Goal: Transaction & Acquisition: Subscribe to service/newsletter

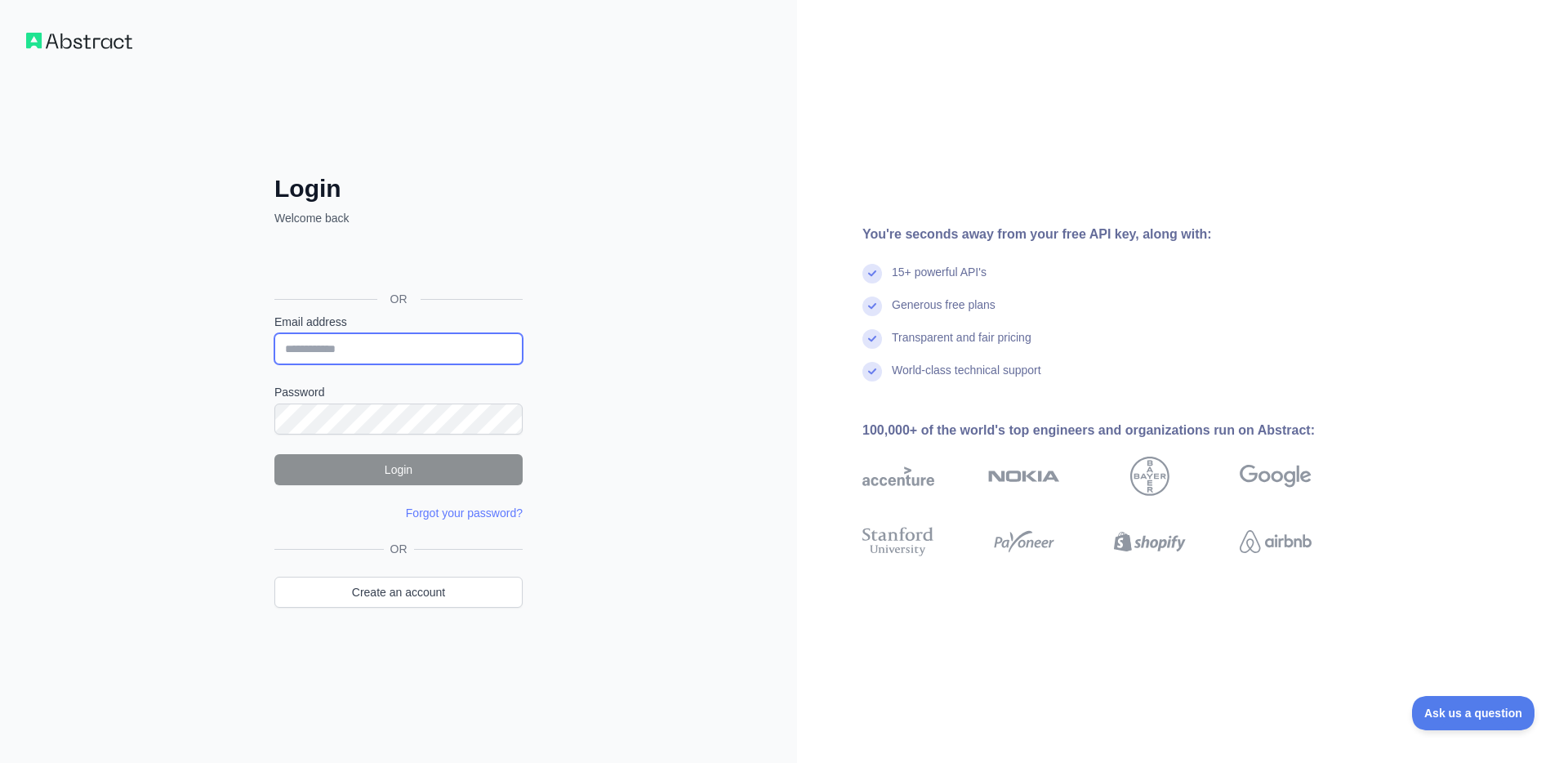
click at [330, 344] on input "Email address" at bounding box center [398, 348] width 248 height 31
type input "**********"
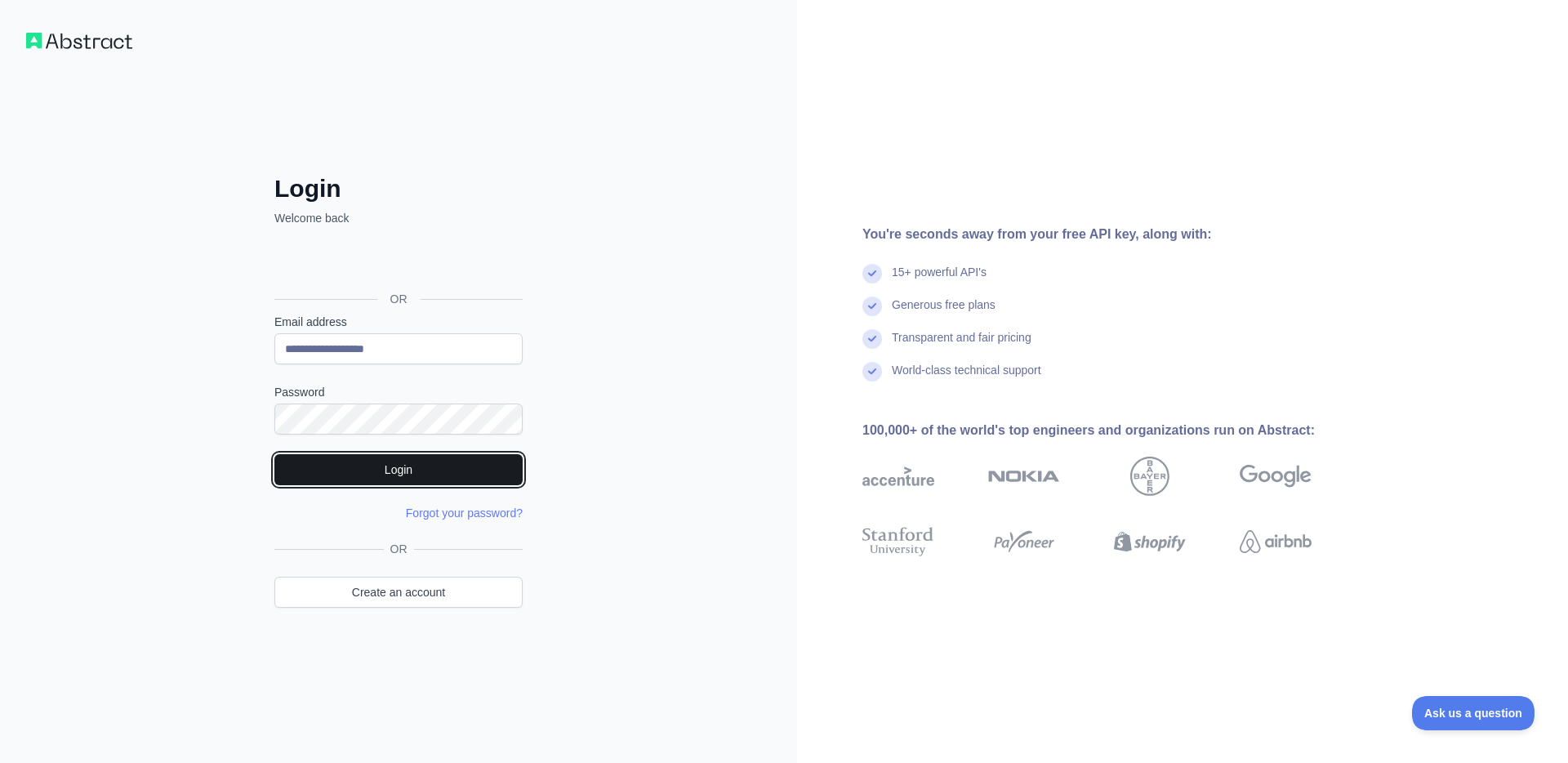
click at [432, 463] on button "Login" at bounding box center [398, 469] width 248 height 31
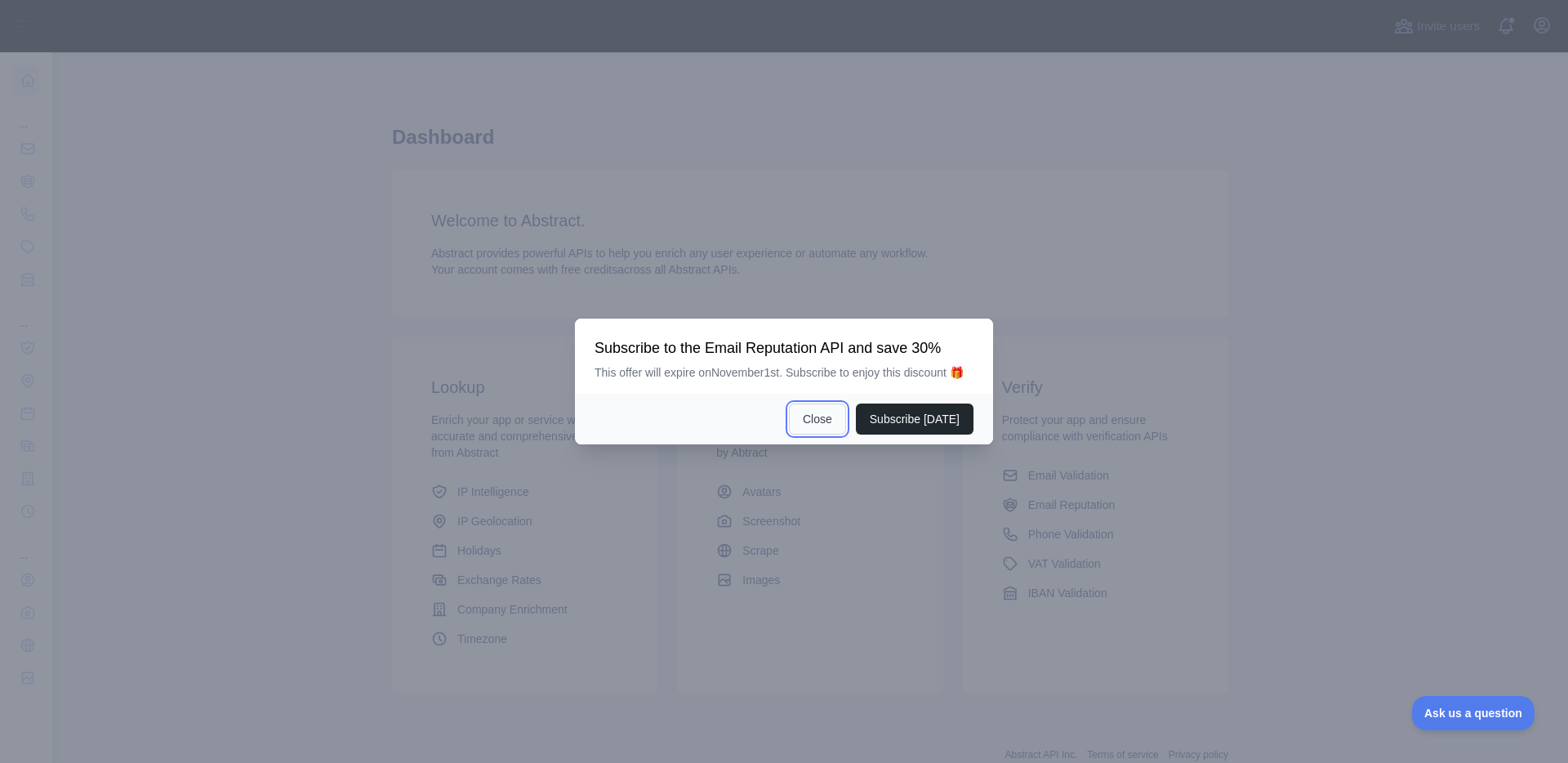
click at [808, 425] on button "Close" at bounding box center [817, 418] width 57 height 31
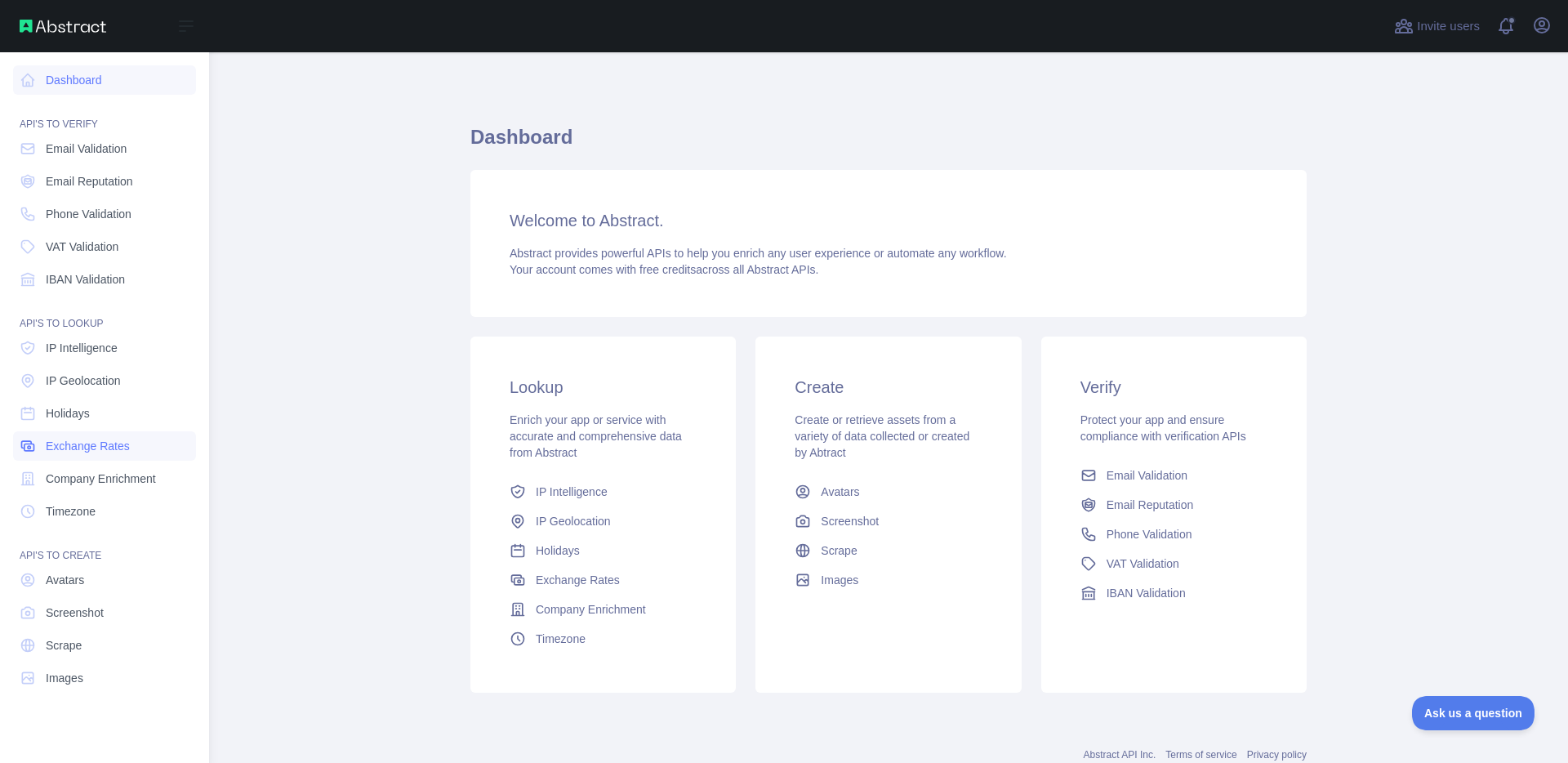
click at [89, 452] on span "Exchange Rates" at bounding box center [88, 447] width 84 height 17
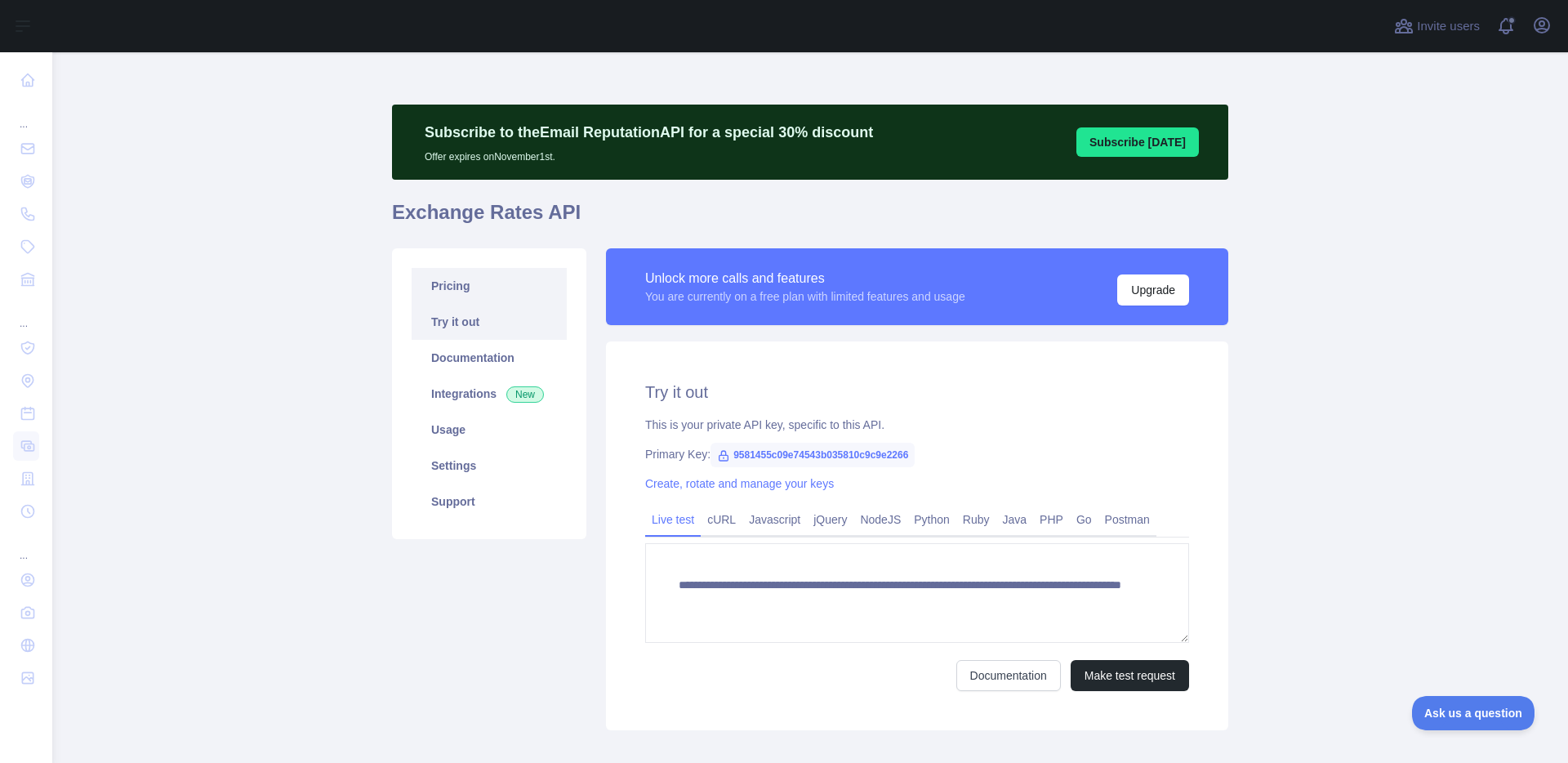
click at [440, 277] on link "Pricing" at bounding box center [489, 285] width 155 height 36
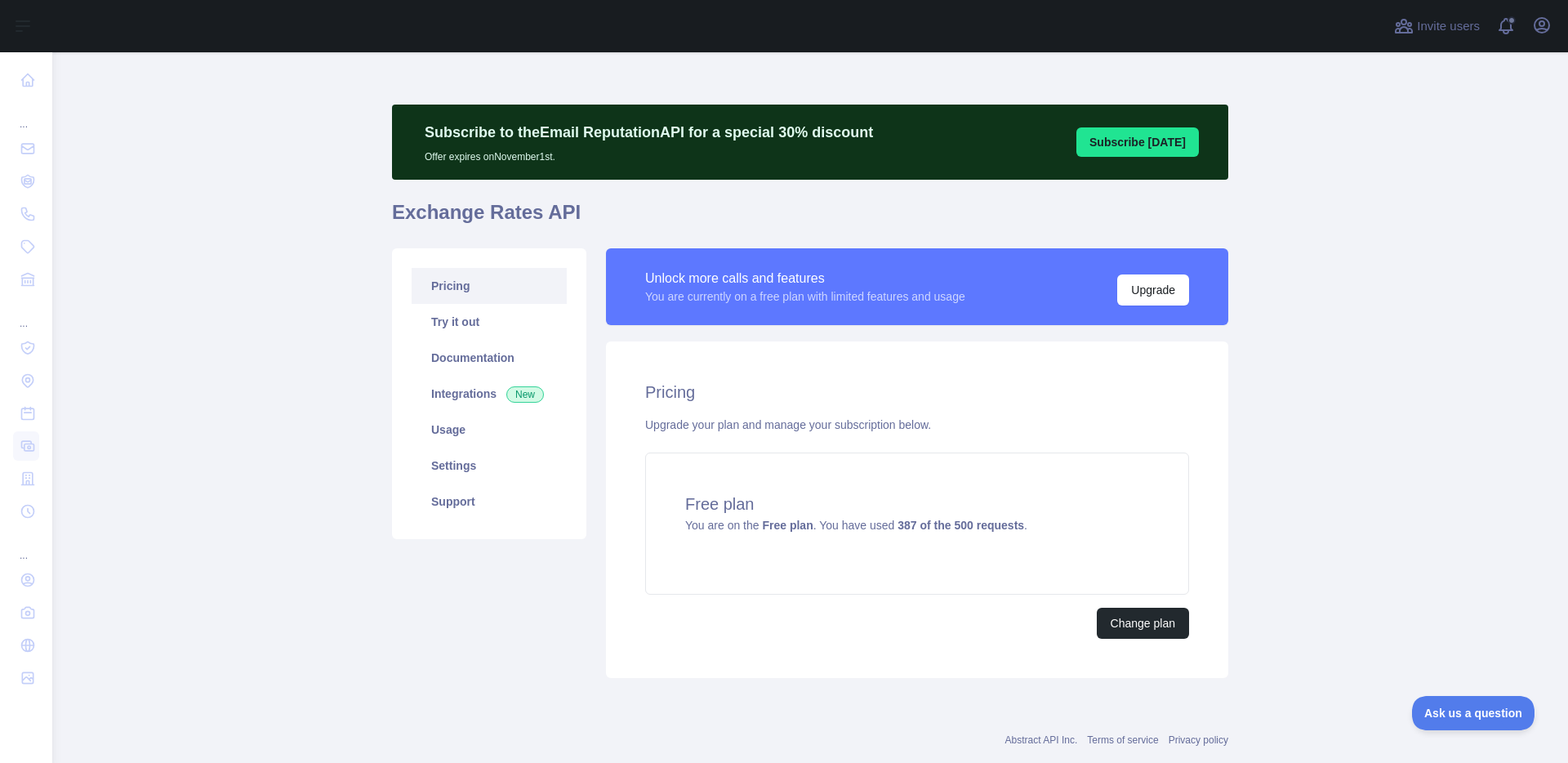
click at [523, 632] on div "Pricing Try it out Documentation Integrations New Usage Settings Support" at bounding box center [489, 463] width 214 height 430
click at [495, 433] on link "Usage" at bounding box center [489, 429] width 155 height 36
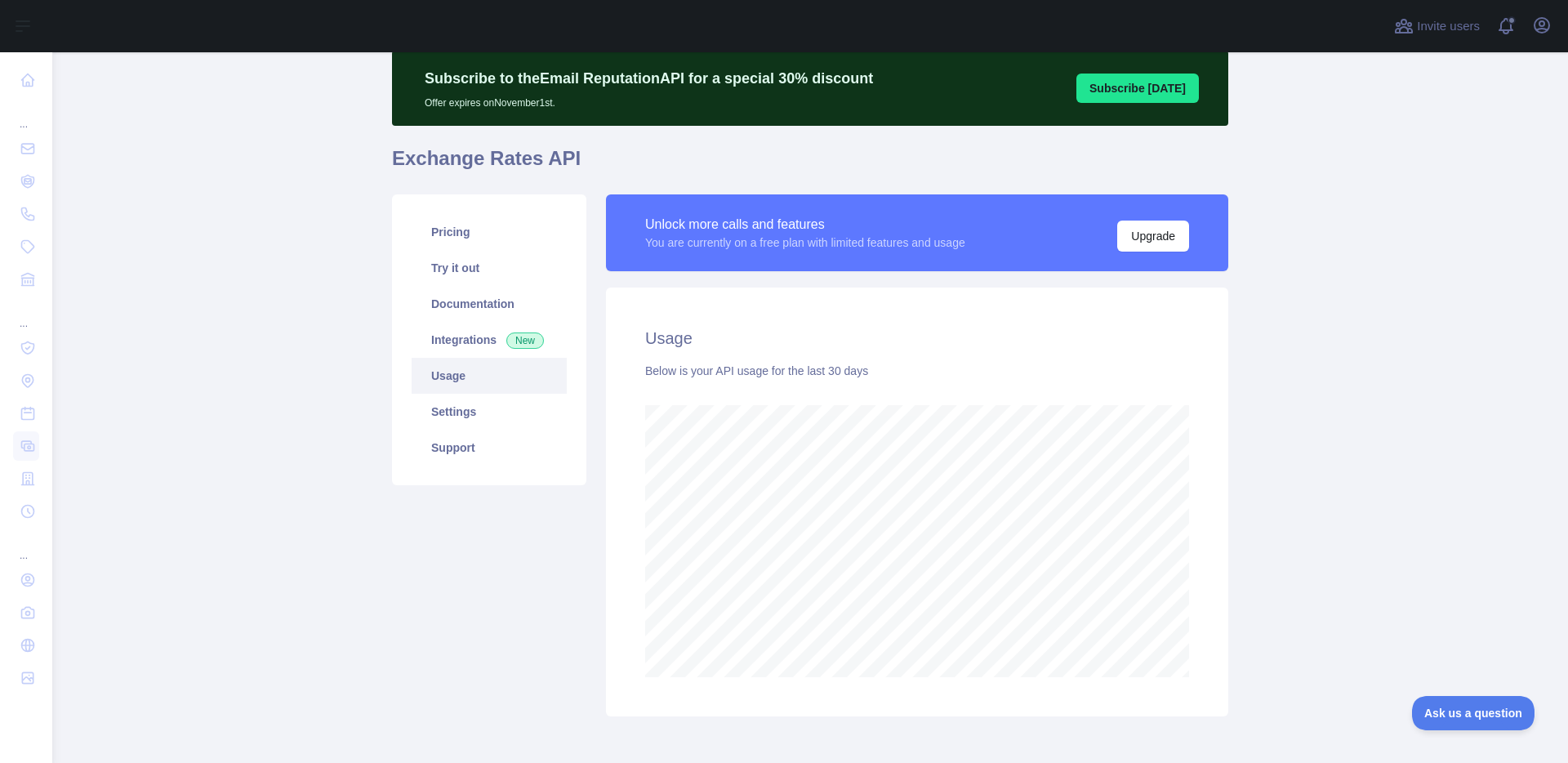
scroll to position [70, 0]
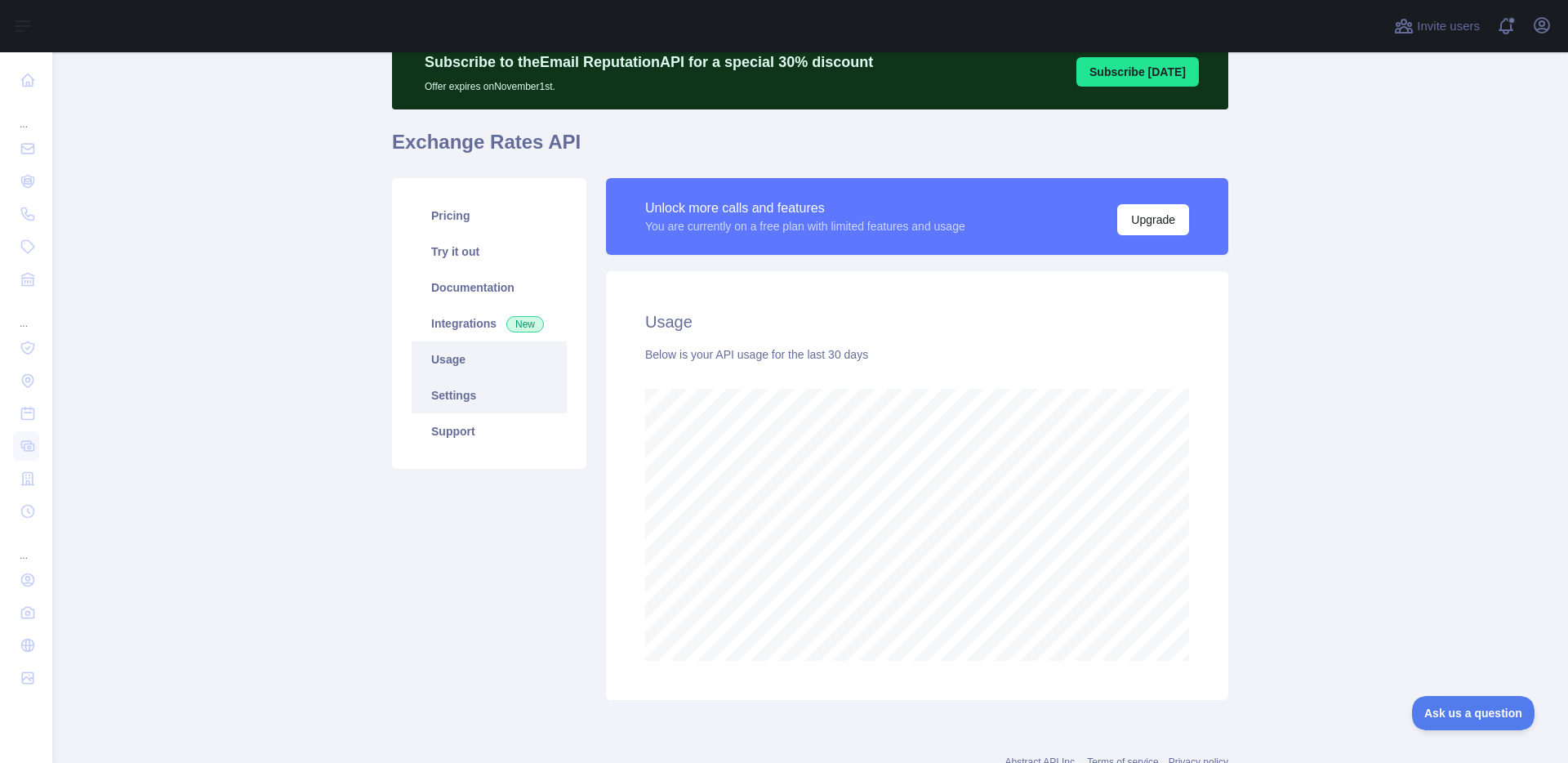
click at [473, 394] on link "Settings" at bounding box center [489, 395] width 155 height 36
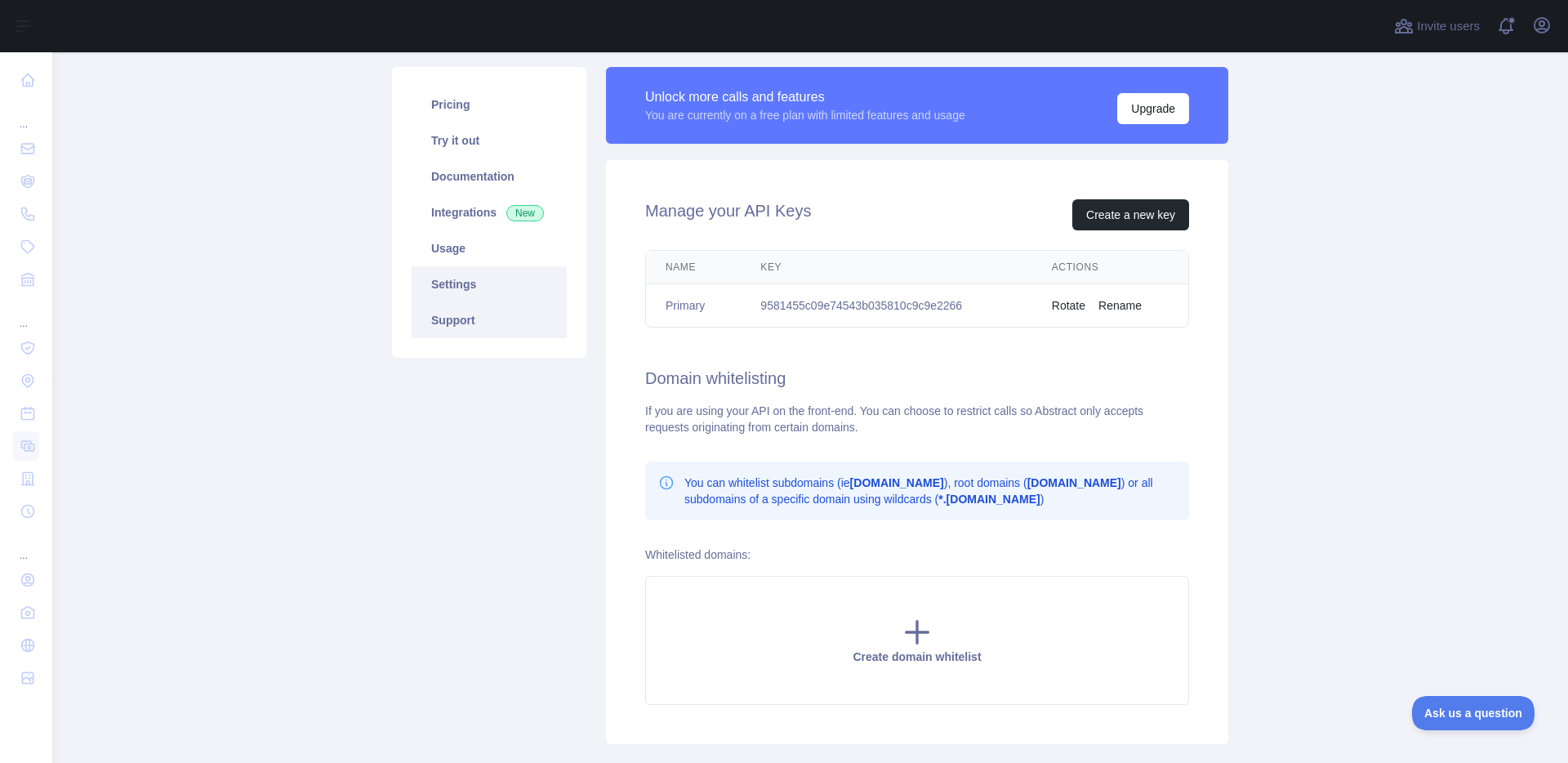
click at [450, 317] on link "Support" at bounding box center [489, 320] width 155 height 36
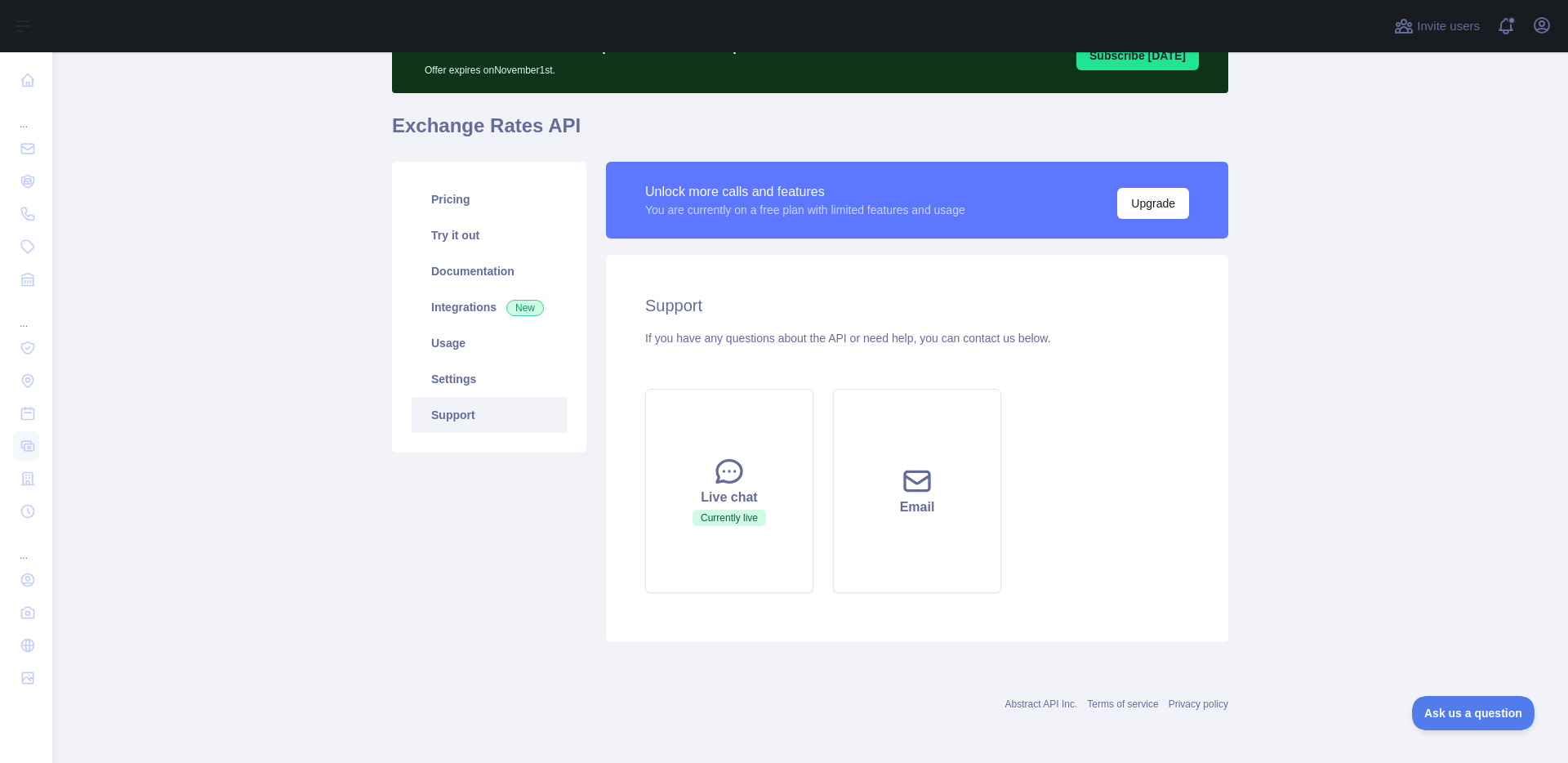
scroll to position [87, 0]
click at [451, 203] on link "Pricing" at bounding box center [489, 199] width 155 height 36
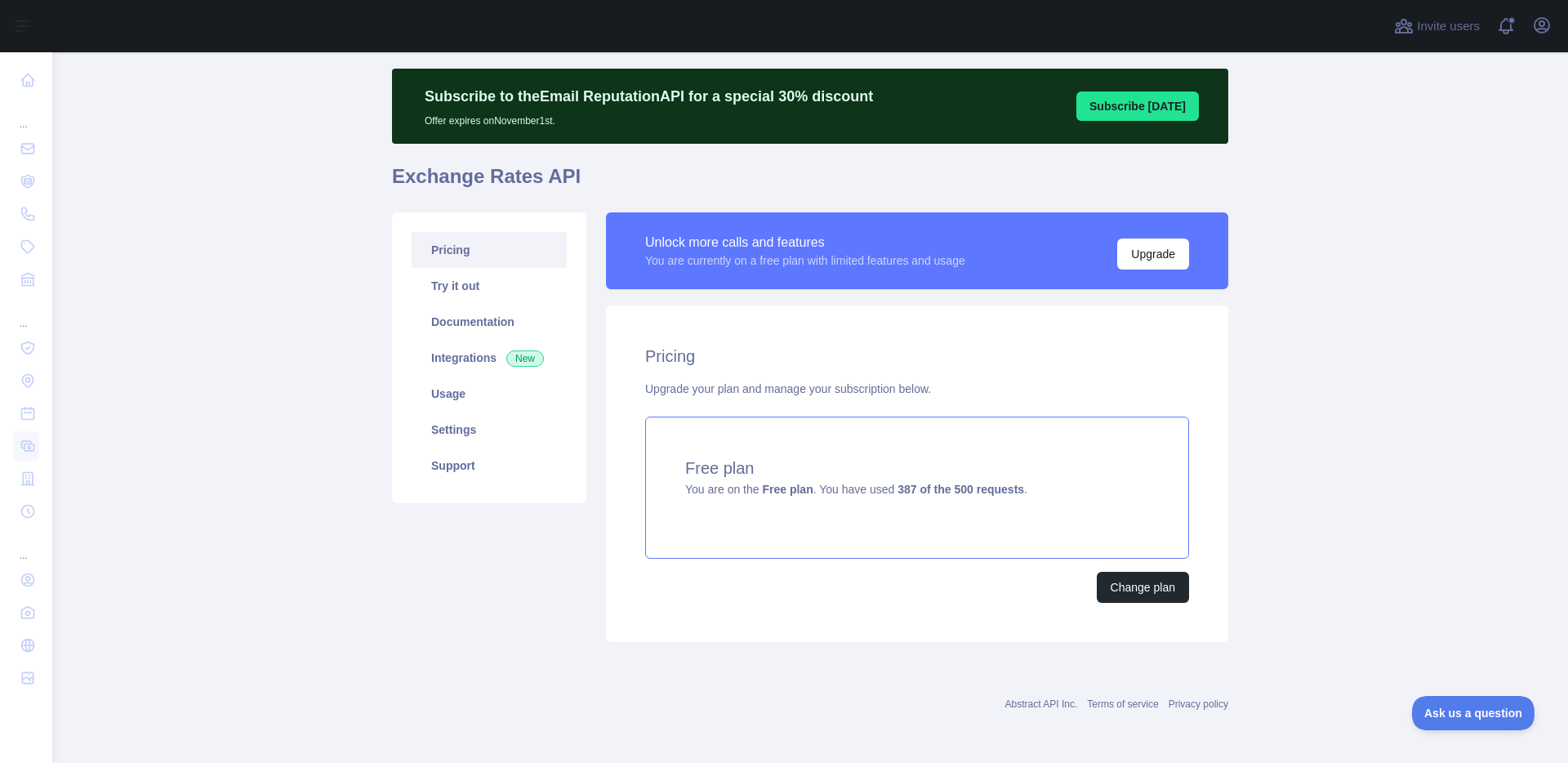
scroll to position [36, 0]
click at [461, 403] on link "Usage" at bounding box center [489, 394] width 155 height 36
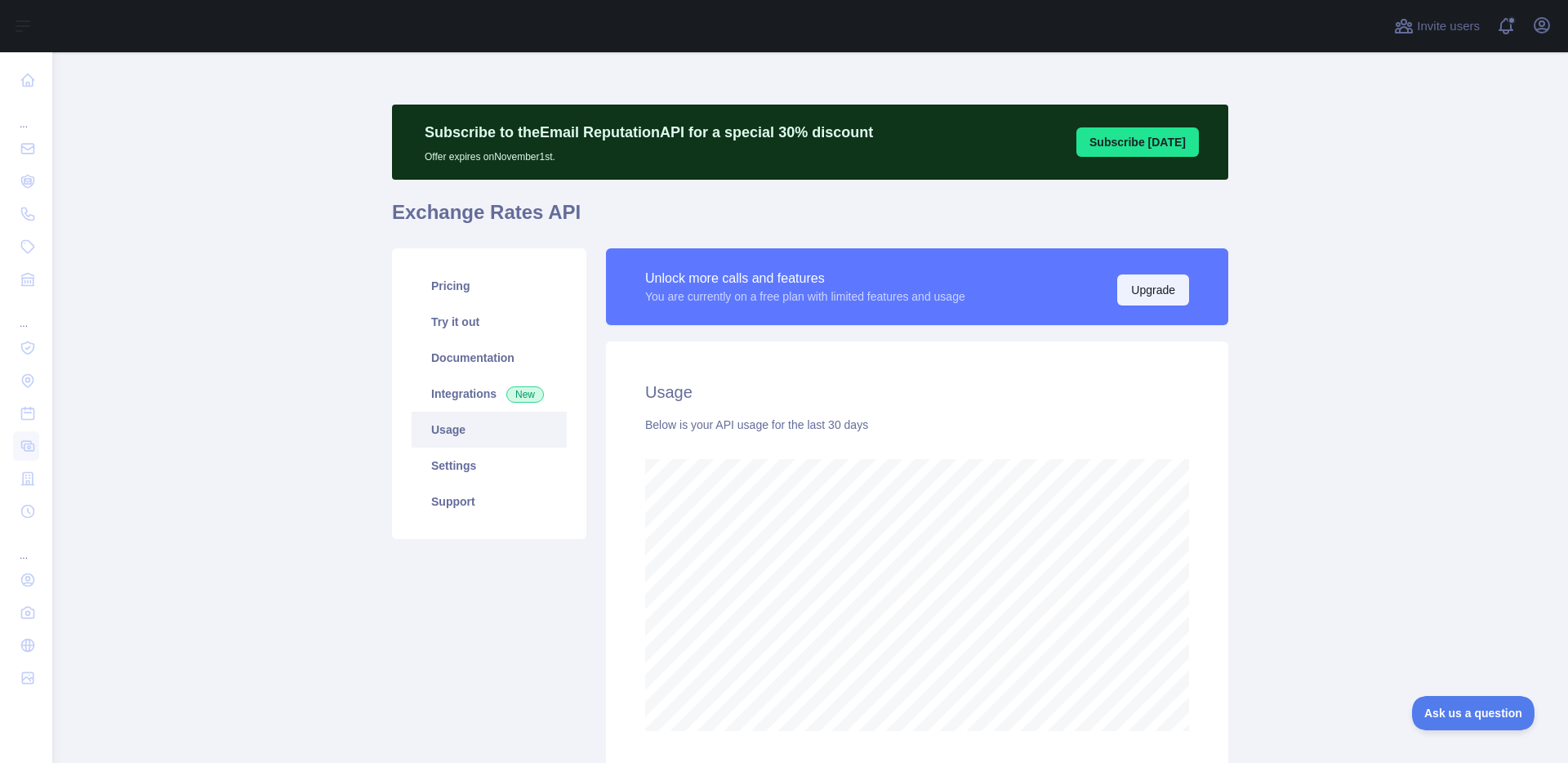
click at [1146, 289] on button "Upgrade" at bounding box center [1153, 289] width 72 height 31
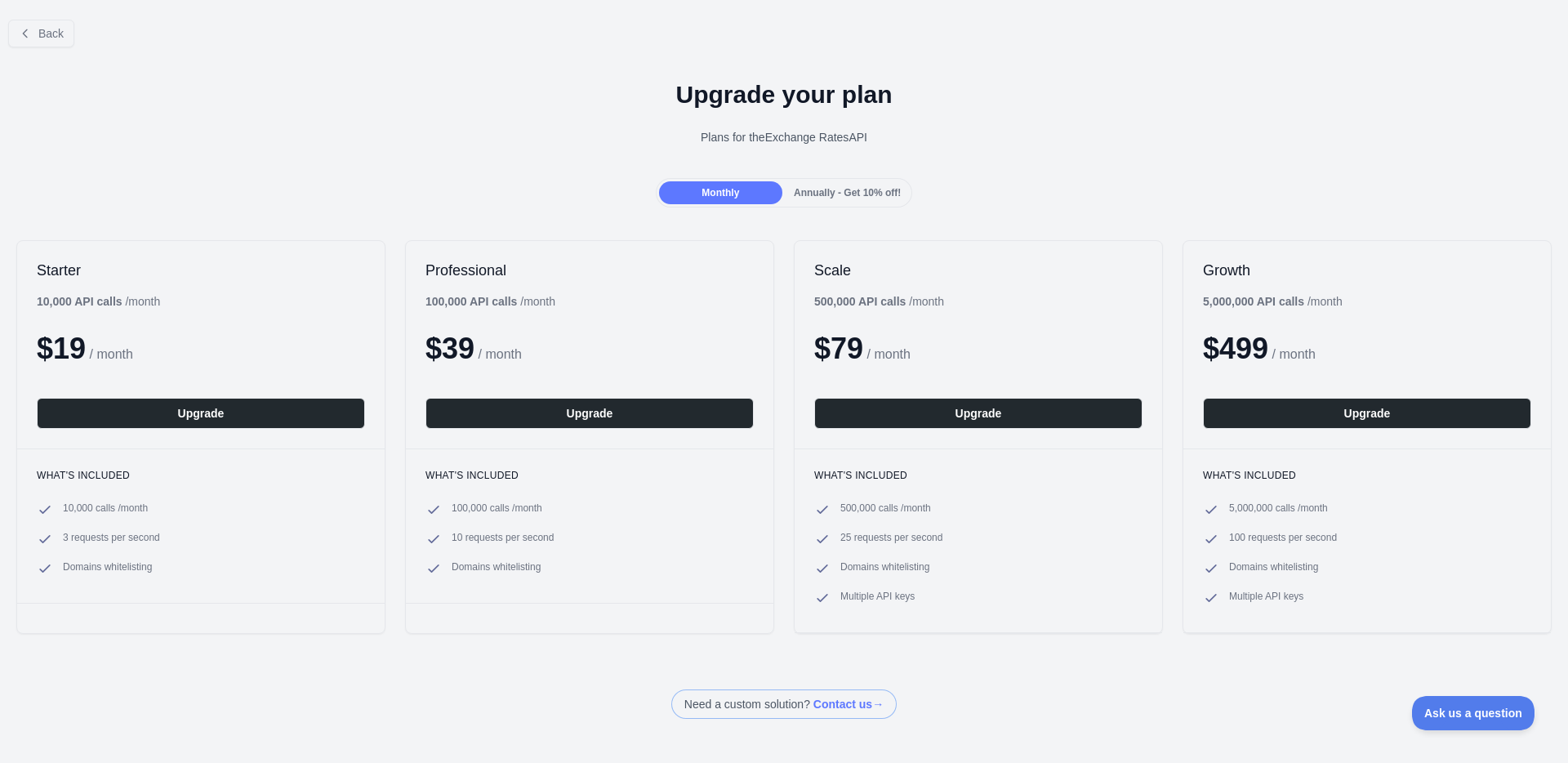
click at [495, 661] on div "Back Upgrade your plan Plans for the Exchange Rates API Monthly Annually - Get …" at bounding box center [784, 363] width 1568 height 712
click at [485, 650] on div "Back Upgrade your plan Plans for the Exchange Rates API Monthly Annually - Get …" at bounding box center [784, 363] width 1568 height 712
click at [38, 38] on span "Back" at bounding box center [51, 34] width 26 height 13
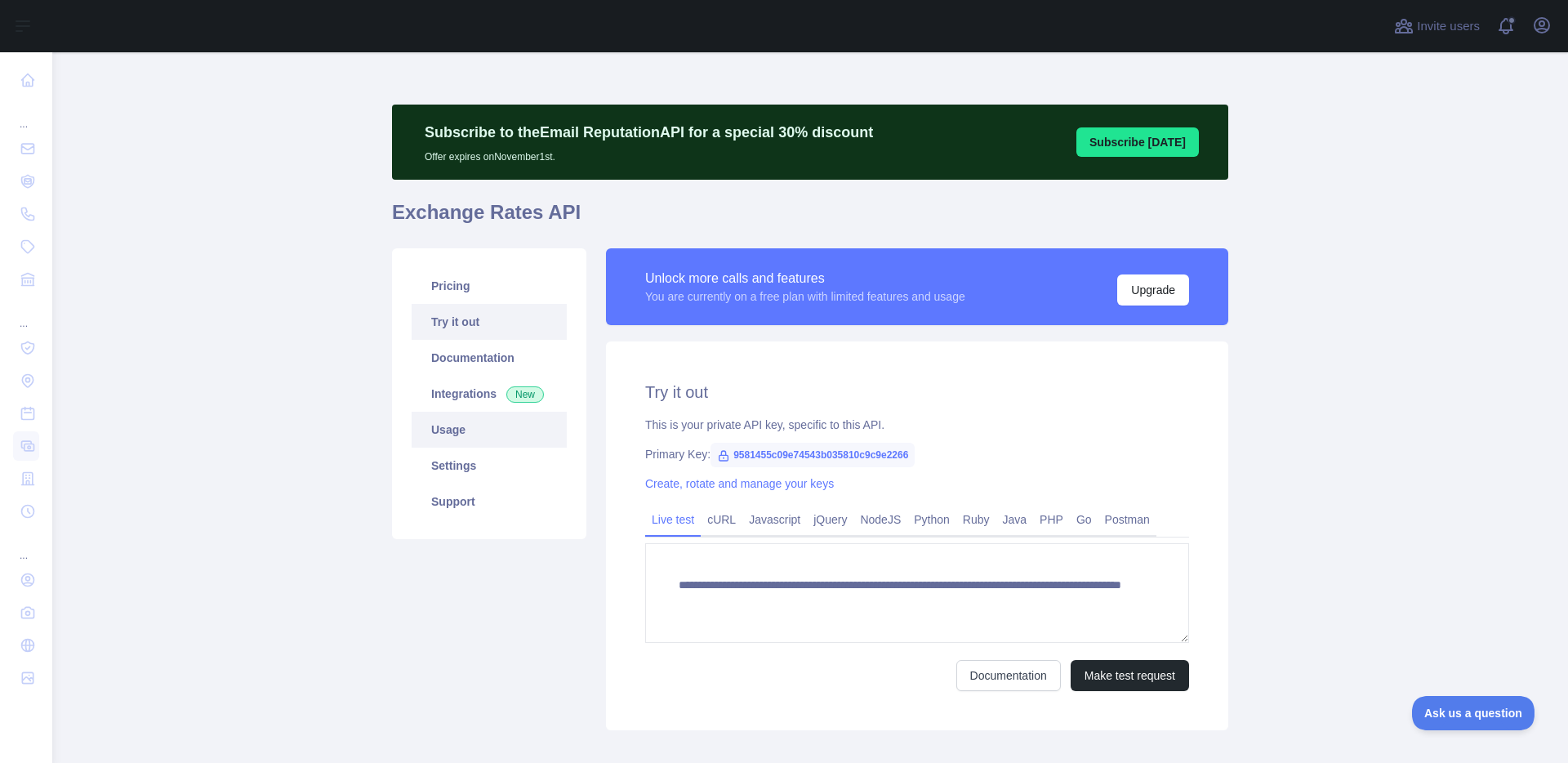
click at [448, 425] on link "Usage" at bounding box center [489, 429] width 155 height 36
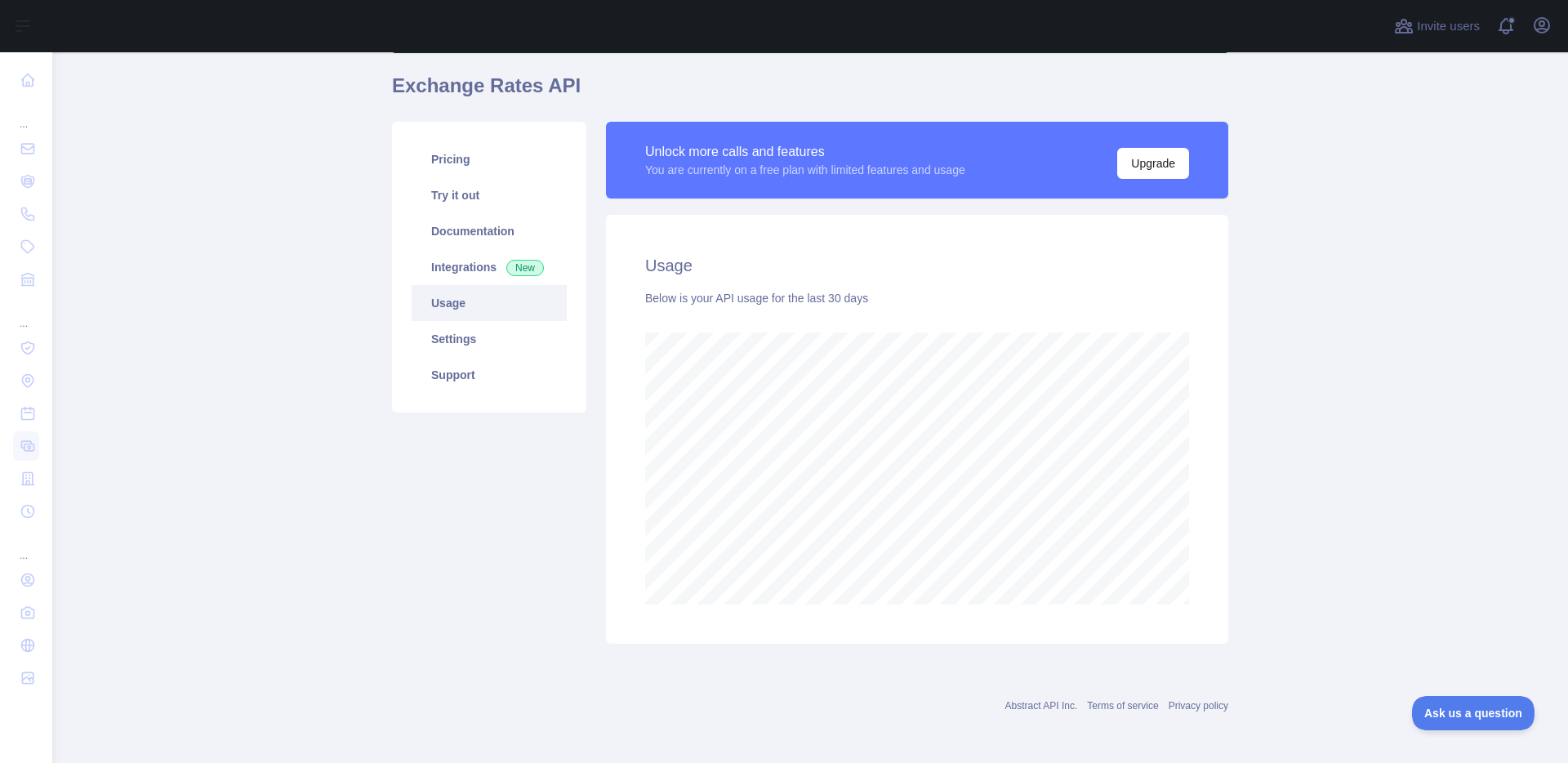
scroll to position [102, 0]
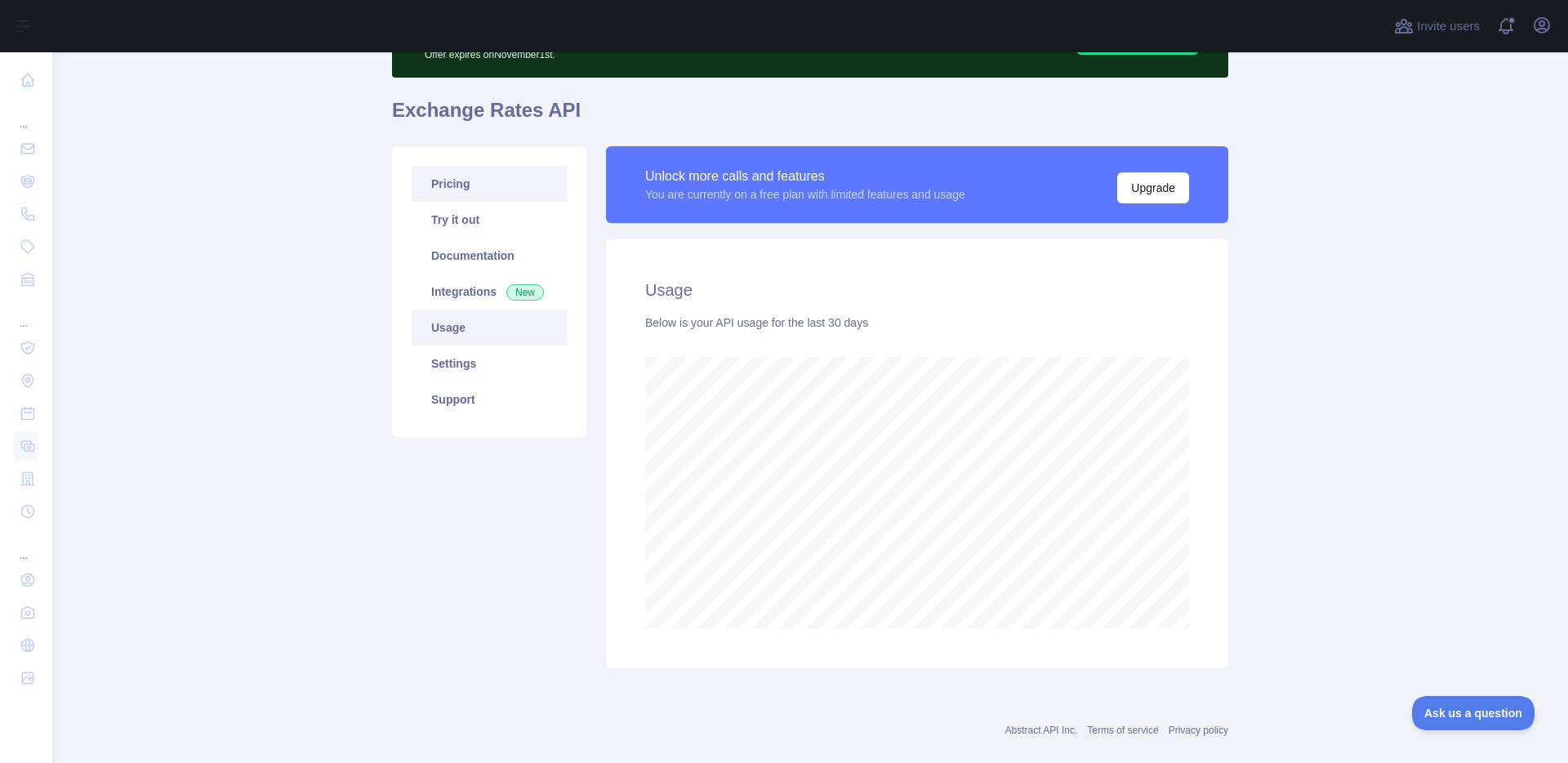
click at [463, 191] on link "Pricing" at bounding box center [489, 183] width 155 height 36
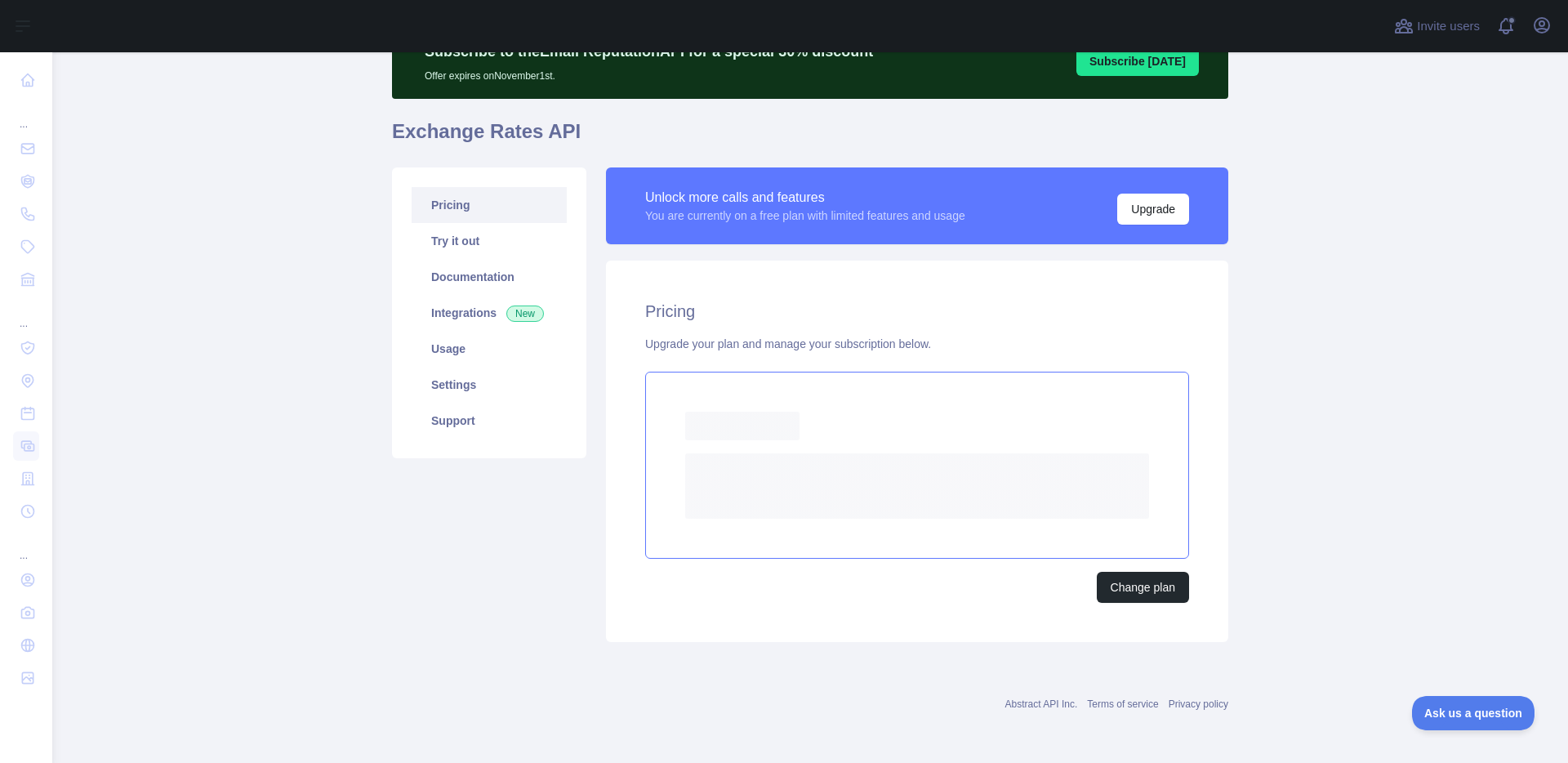
scroll to position [36, 0]
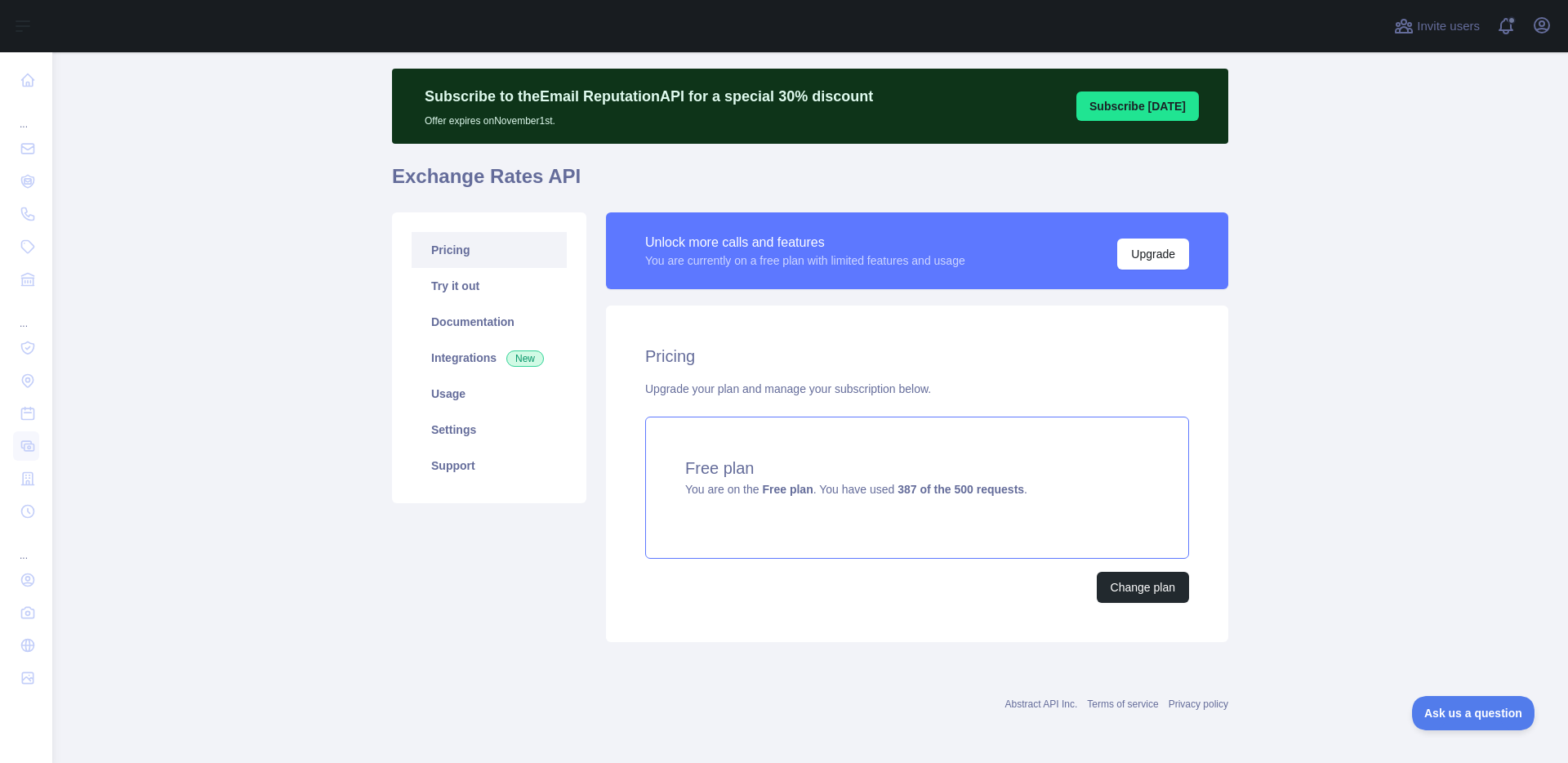
click at [818, 495] on span "You are on the Free plan . You have used 387 of the 500 requests ." at bounding box center [856, 490] width 342 height 13
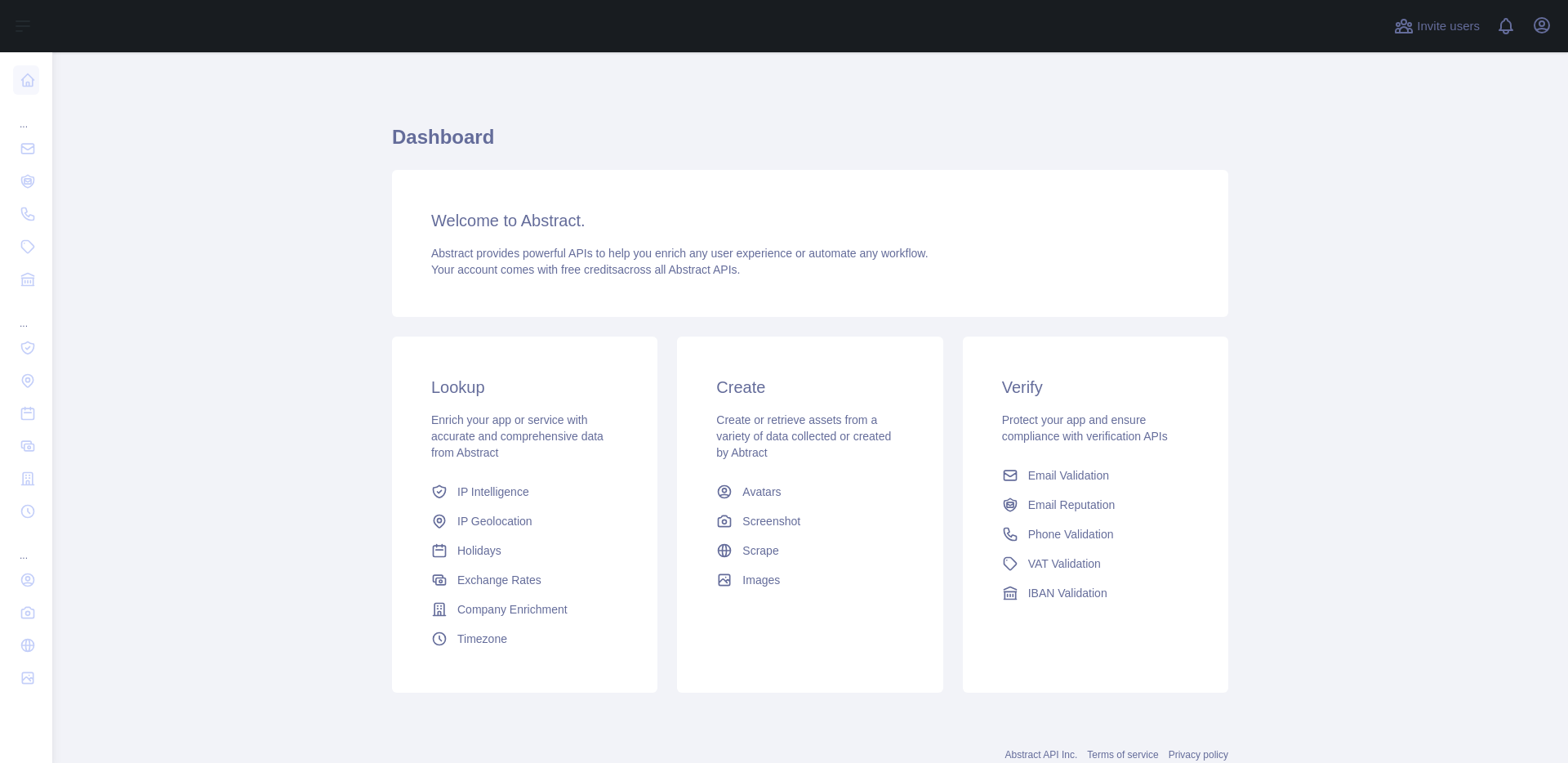
click at [269, 476] on main "Dashboard Welcome to Abstract. Abstract provides powerful APIs to help you enri…" at bounding box center [810, 408] width 1516 height 711
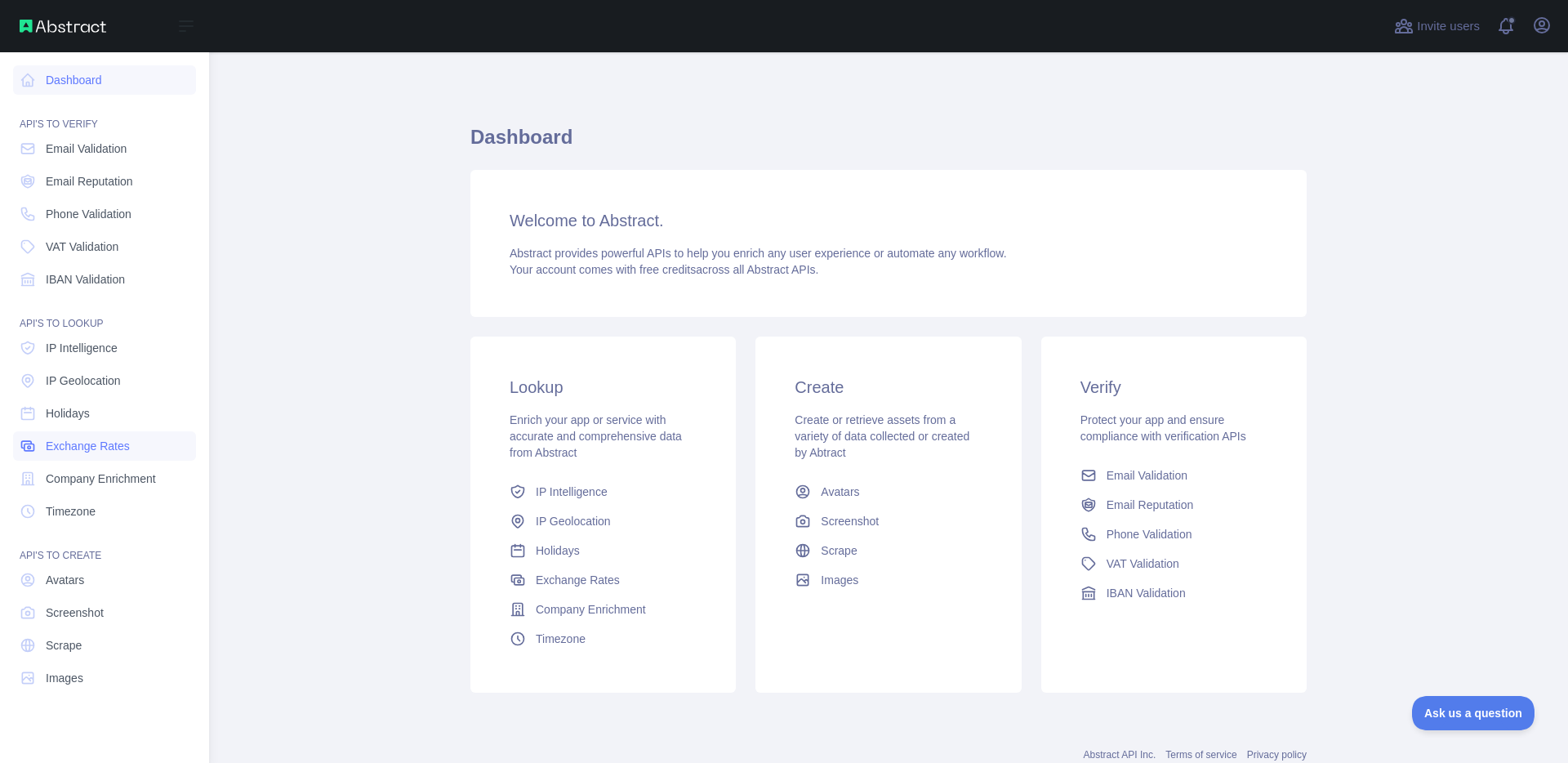
click at [86, 434] on link "Exchange Rates" at bounding box center [104, 446] width 183 height 29
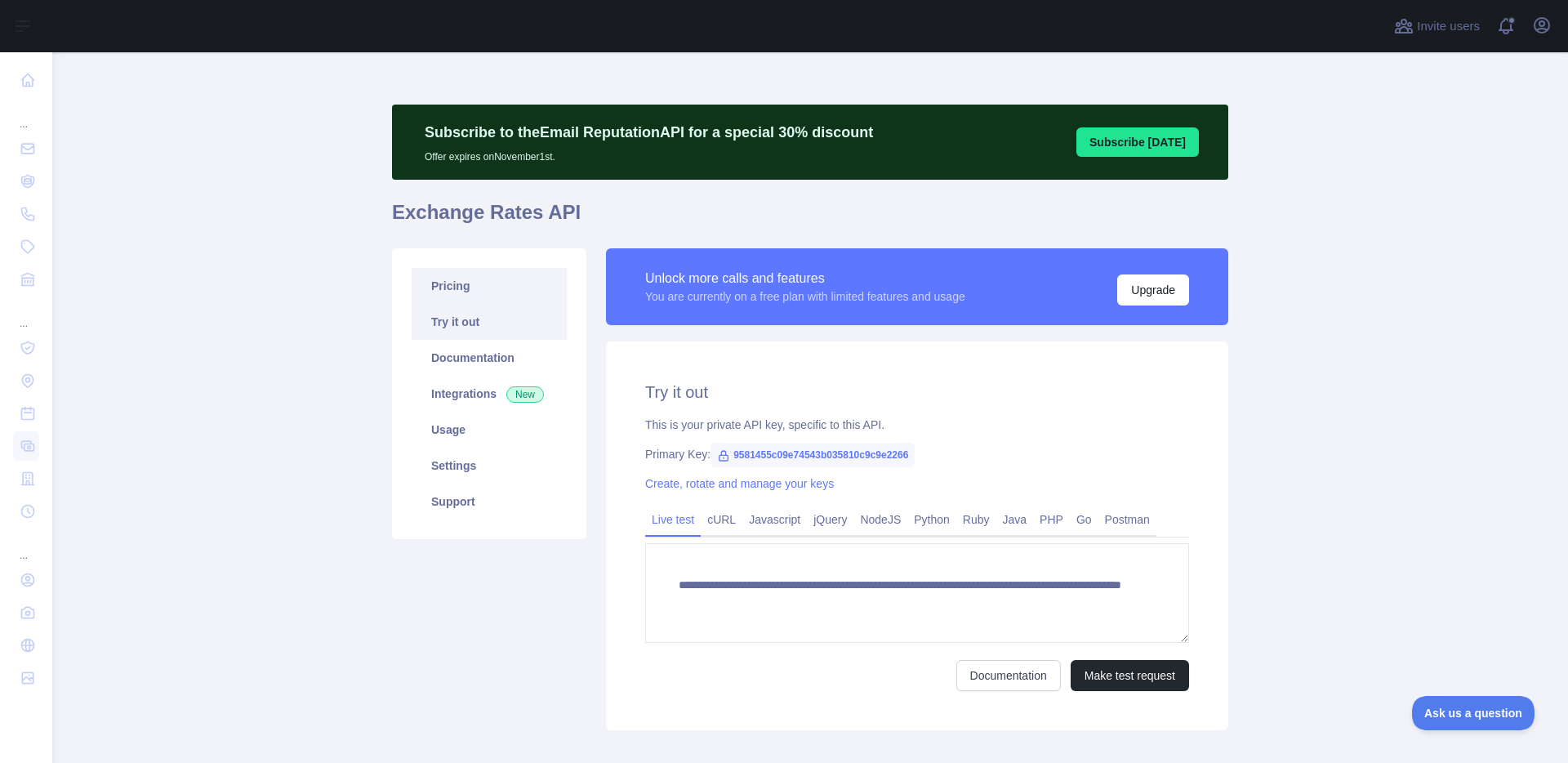
click at [465, 274] on link "Pricing" at bounding box center [489, 285] width 155 height 36
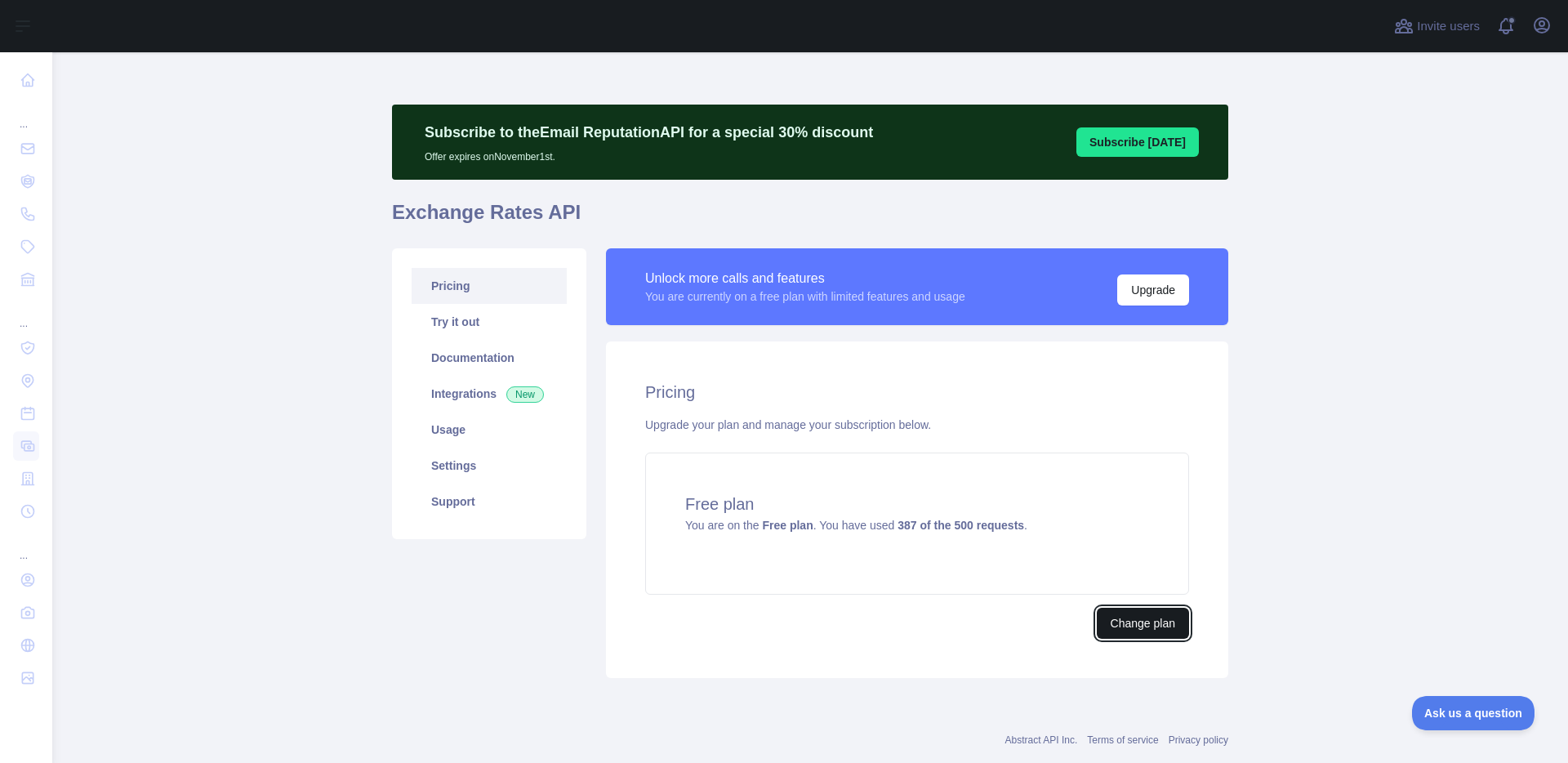
click at [1107, 625] on button "Change plan" at bounding box center [1142, 623] width 92 height 31
click at [307, 319] on main "Subscribe to the Email Reputation API for a special 30 % discount Offer expires…" at bounding box center [810, 408] width 1516 height 711
click at [441, 419] on link "Usage" at bounding box center [489, 429] width 155 height 36
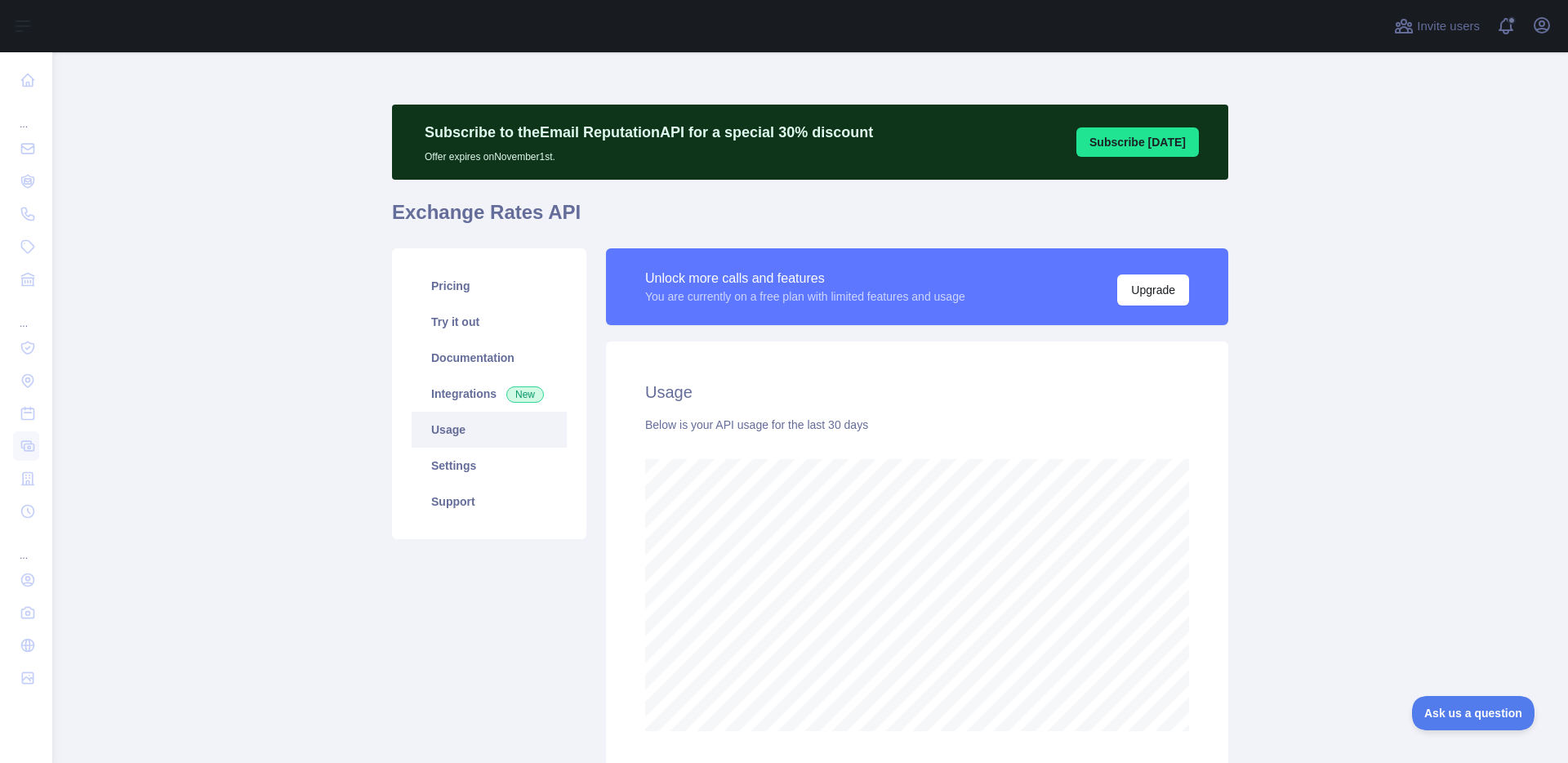
scroll to position [711, 1503]
click at [1252, 658] on main "Subscribe to the Email Reputation API for a special 30 % discount Offer expires…" at bounding box center [810, 408] width 1516 height 711
click at [449, 427] on link "Usage" at bounding box center [489, 429] width 155 height 36
click at [460, 292] on link "Pricing" at bounding box center [489, 285] width 155 height 36
